Goal: Task Accomplishment & Management: Manage account settings

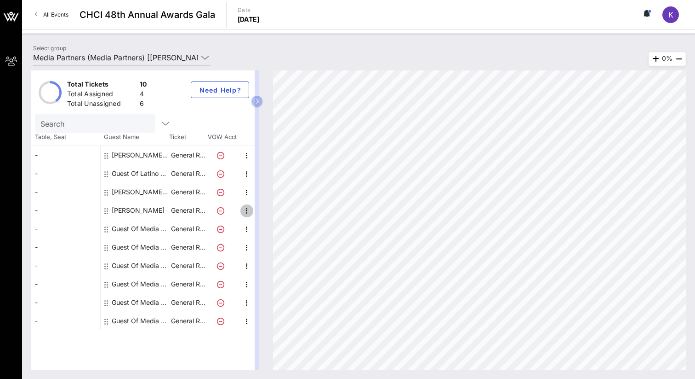
click at [245, 211] on icon "button" at bounding box center [246, 210] width 11 height 11
click at [262, 213] on div "Edit" at bounding box center [270, 213] width 18 height 7
